Goal: Task Accomplishment & Management: Use online tool/utility

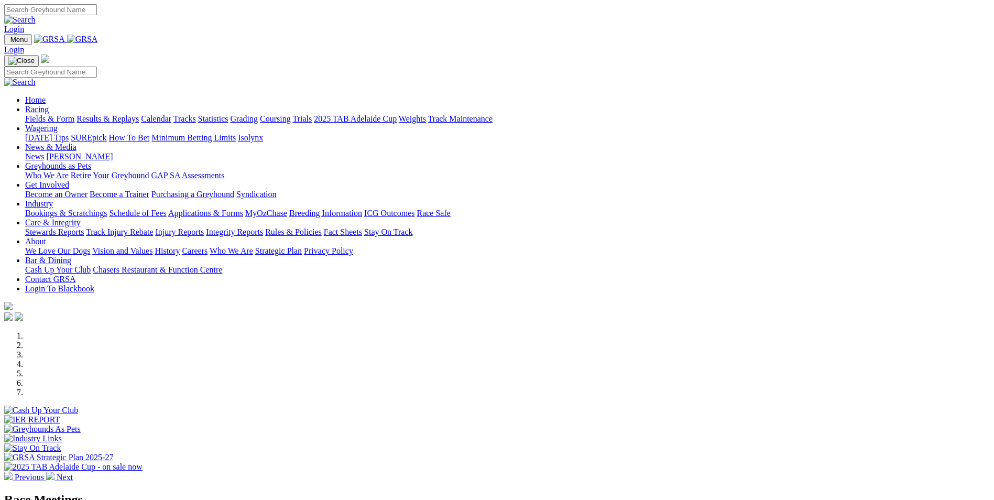
scroll to position [210, 0]
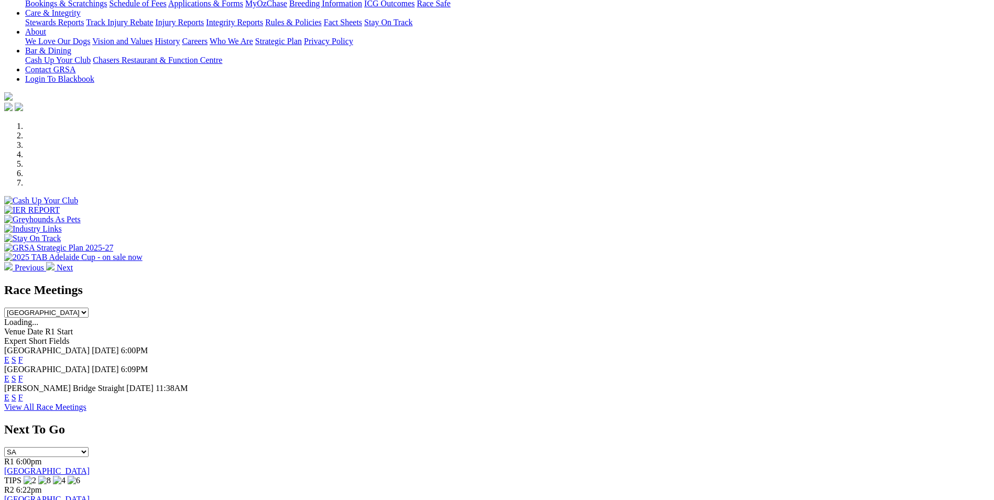
click at [23, 355] on link "F" at bounding box center [20, 359] width 5 height 9
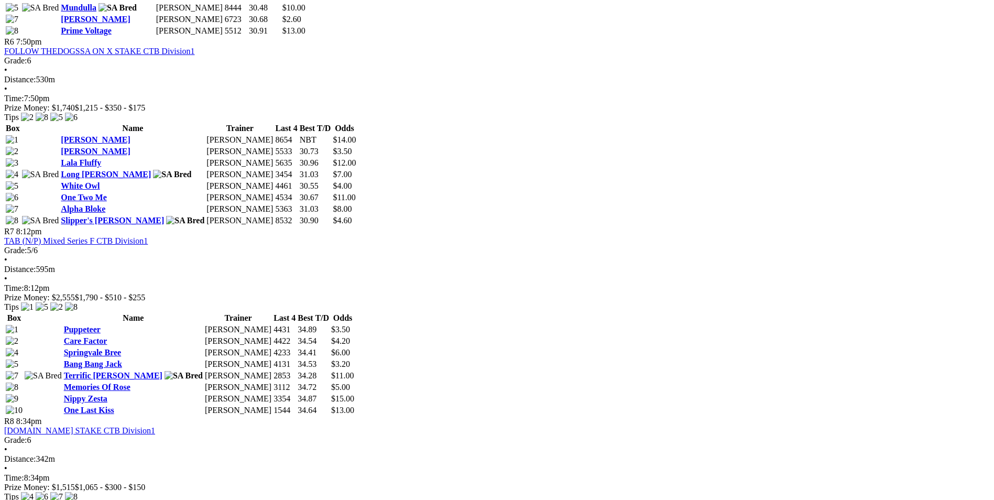
scroll to position [996, 0]
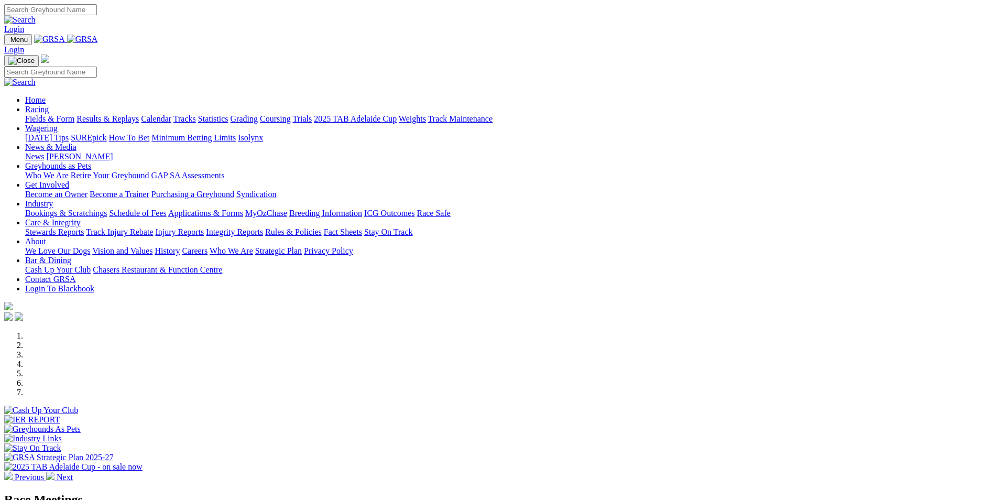
click at [107, 209] on link "Bookings & Scratchings" at bounding box center [66, 213] width 82 height 9
